Goal: Find contact information: Find contact information

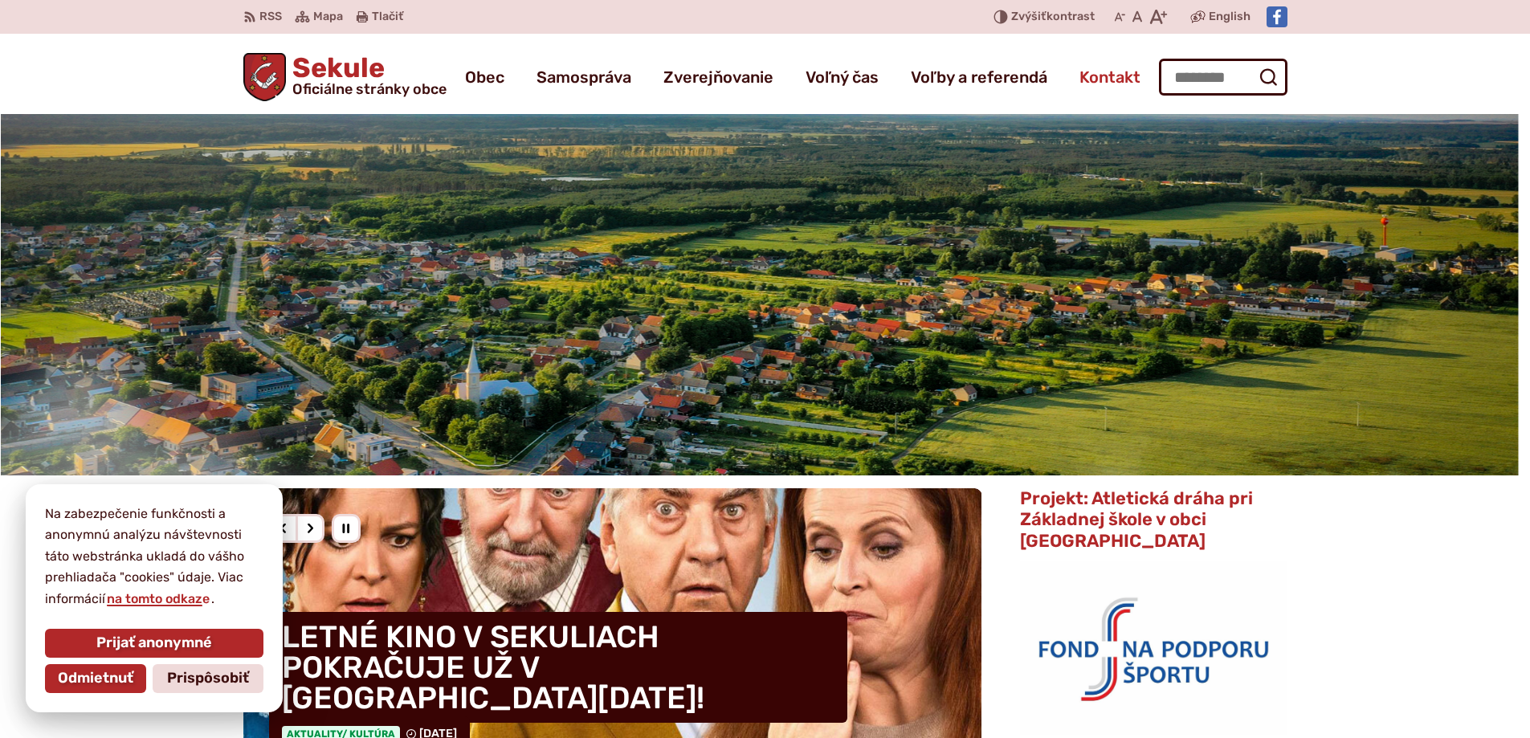
click at [1098, 80] on span "Kontakt" at bounding box center [1109, 77] width 61 height 45
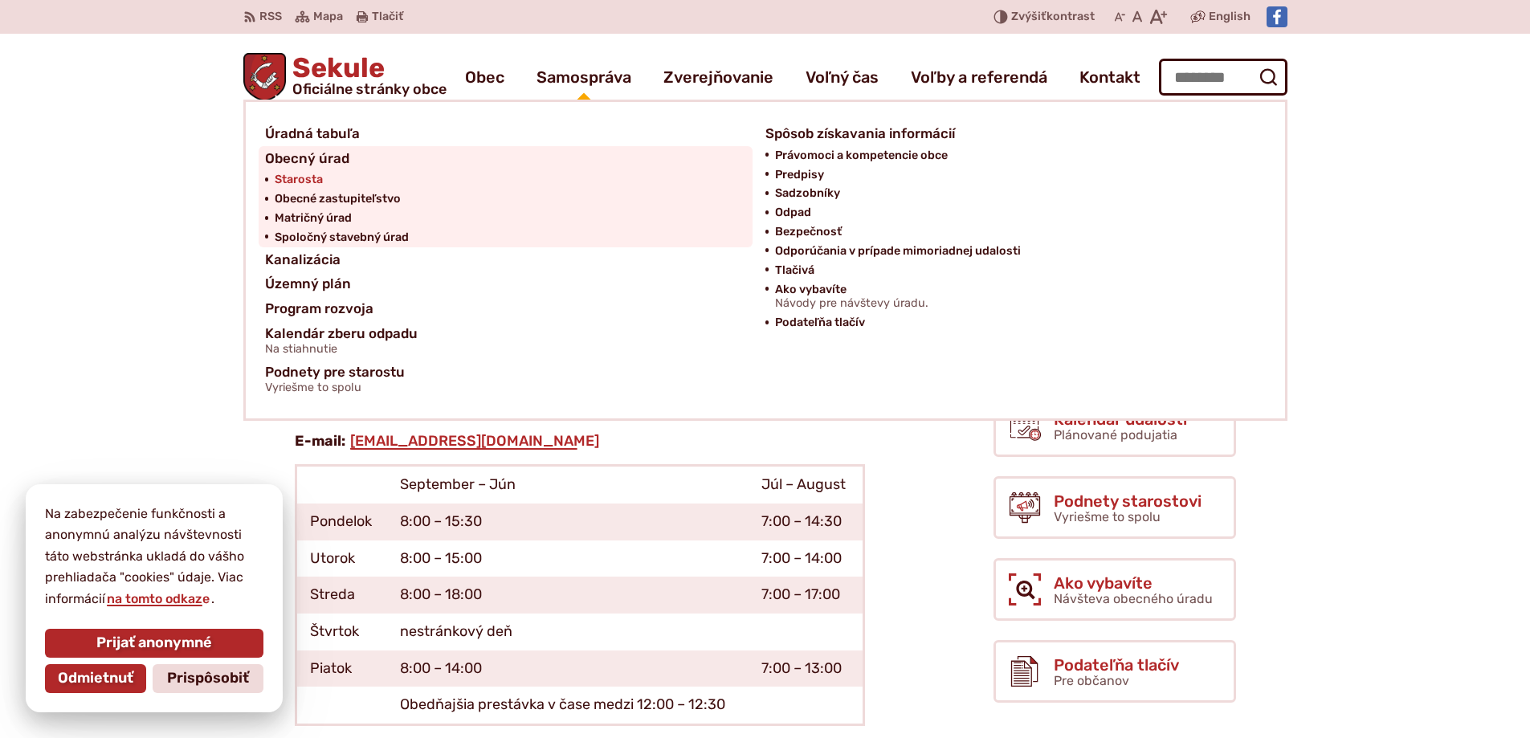
click at [313, 175] on span "Starosta" at bounding box center [299, 179] width 48 height 19
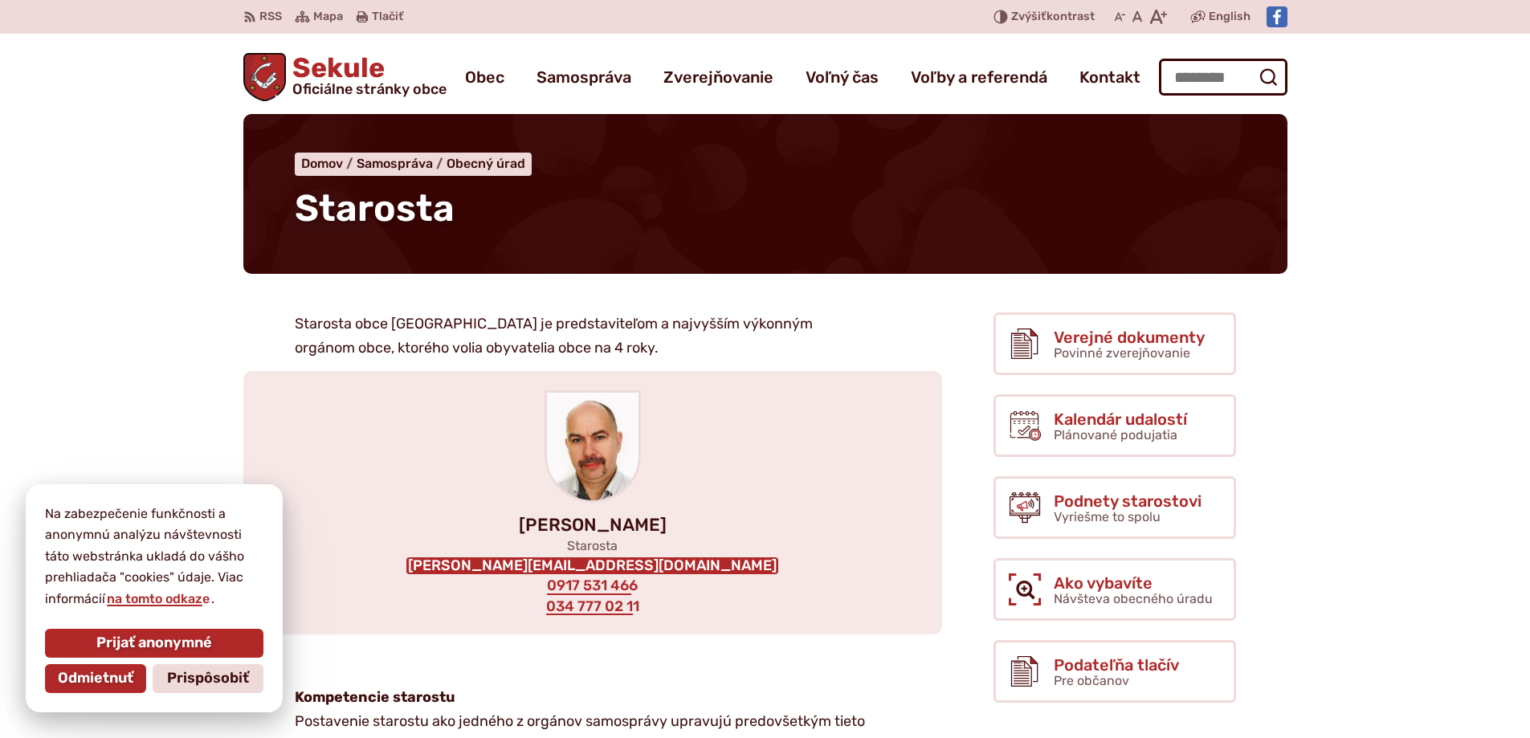
click at [640, 569] on link "adrian.krajcir@obecsekule.sk" at bounding box center [592, 566] width 372 height 18
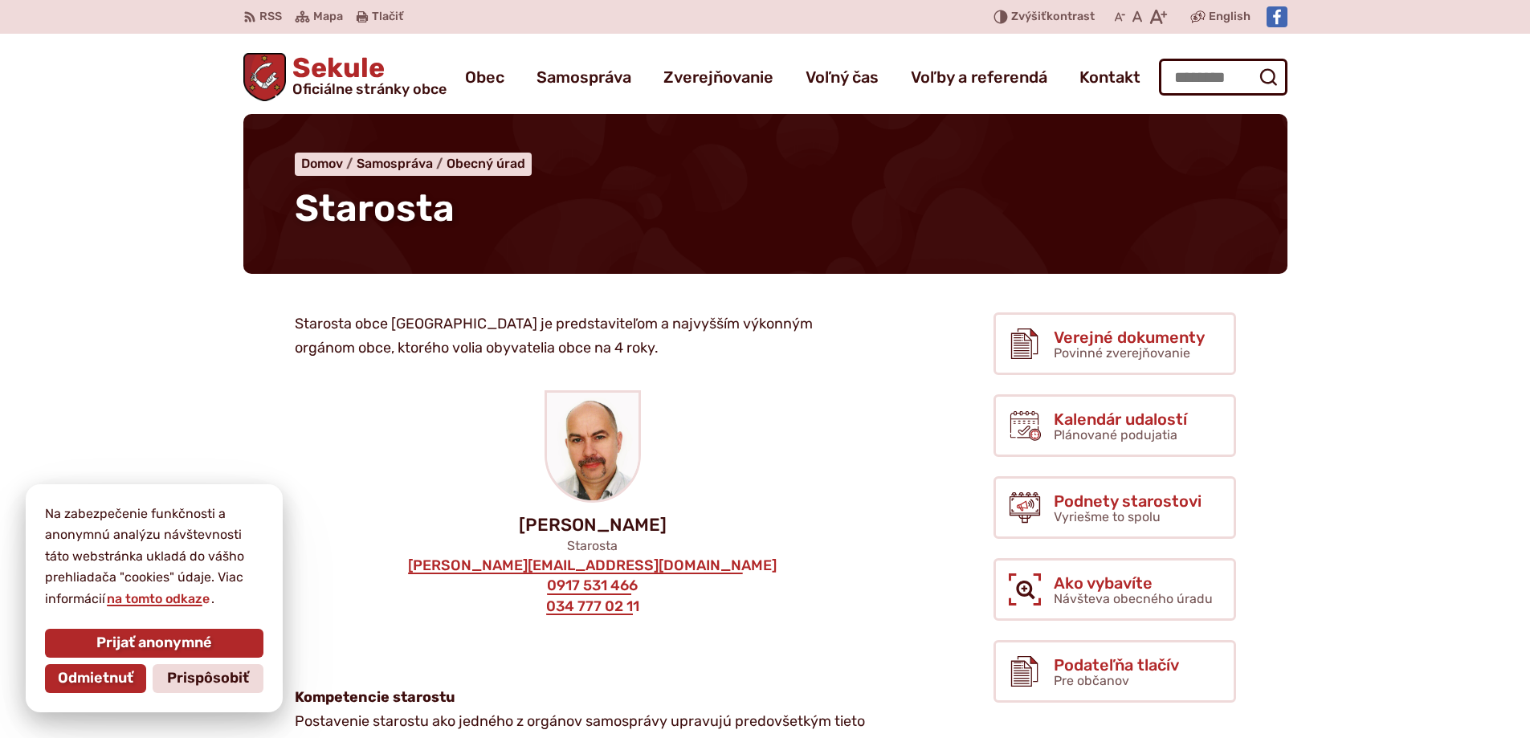
click at [357, 66] on span "Sekule Oficiálne stránky obce" at bounding box center [366, 76] width 161 height 42
click at [292, 59] on span "Sekule Oficiálne stránky obce" at bounding box center [366, 76] width 161 height 42
